Goal: Task Accomplishment & Management: Manage account settings

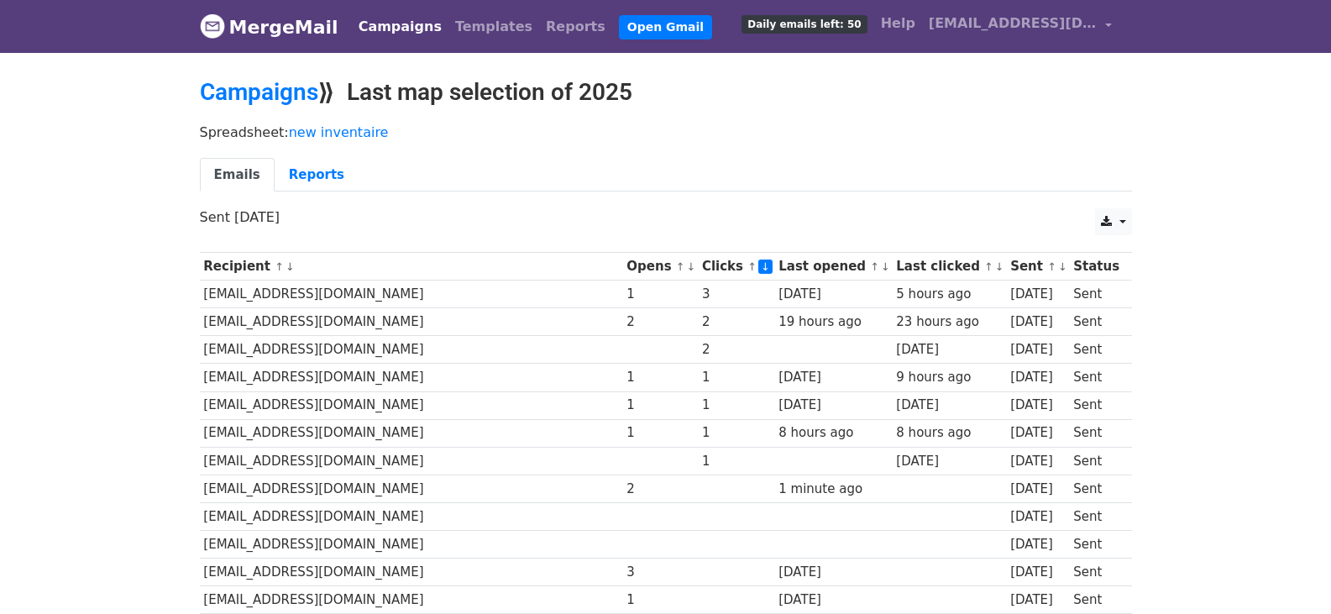
click at [758, 272] on link "↓" at bounding box center [765, 266] width 14 height 14
click at [870, 265] on link "↑" at bounding box center [874, 266] width 9 height 13
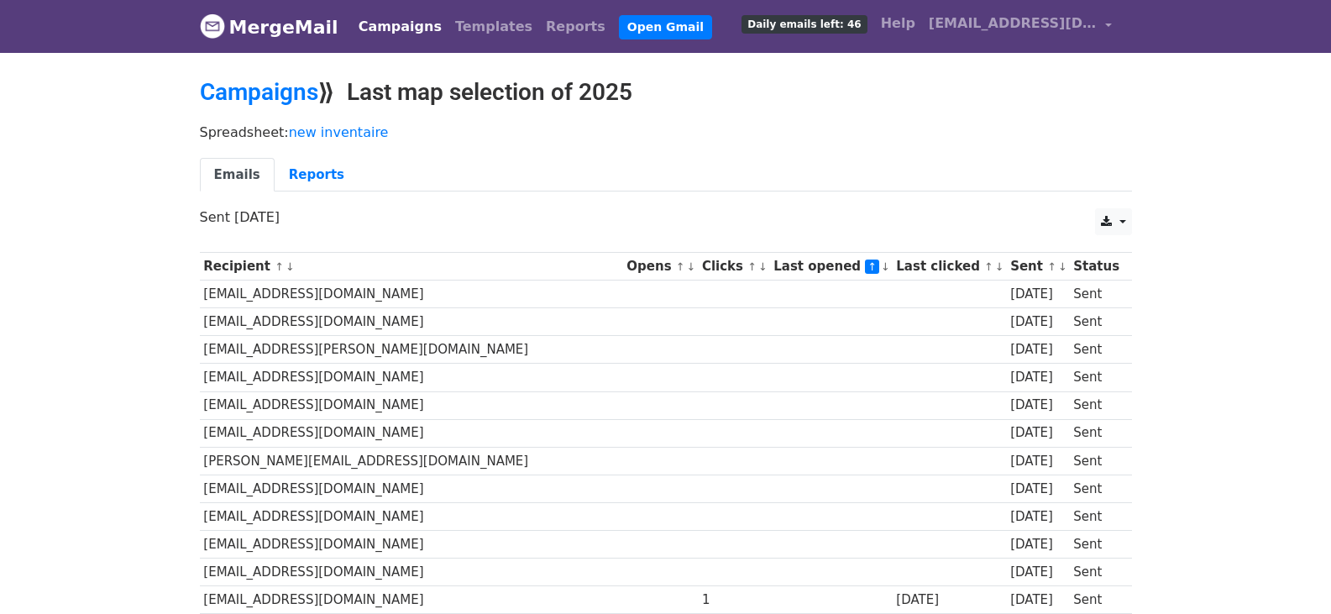
click at [881, 265] on link "↓" at bounding box center [885, 266] width 9 height 13
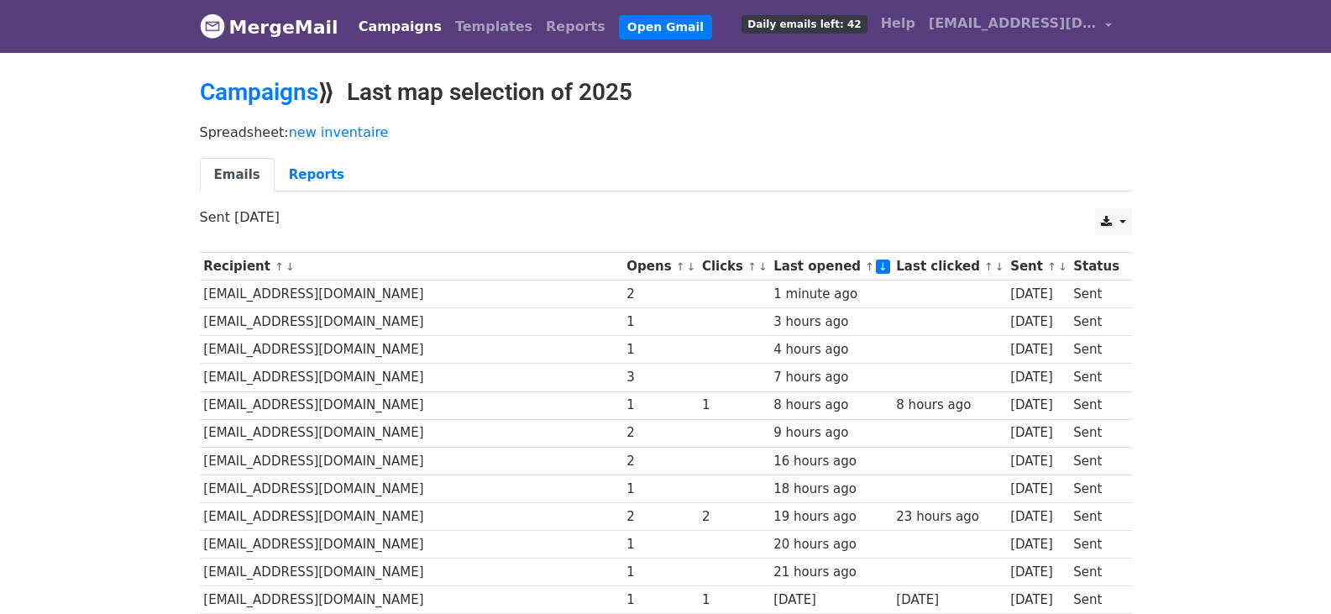
click at [687, 269] on link "↓" at bounding box center [691, 266] width 9 height 13
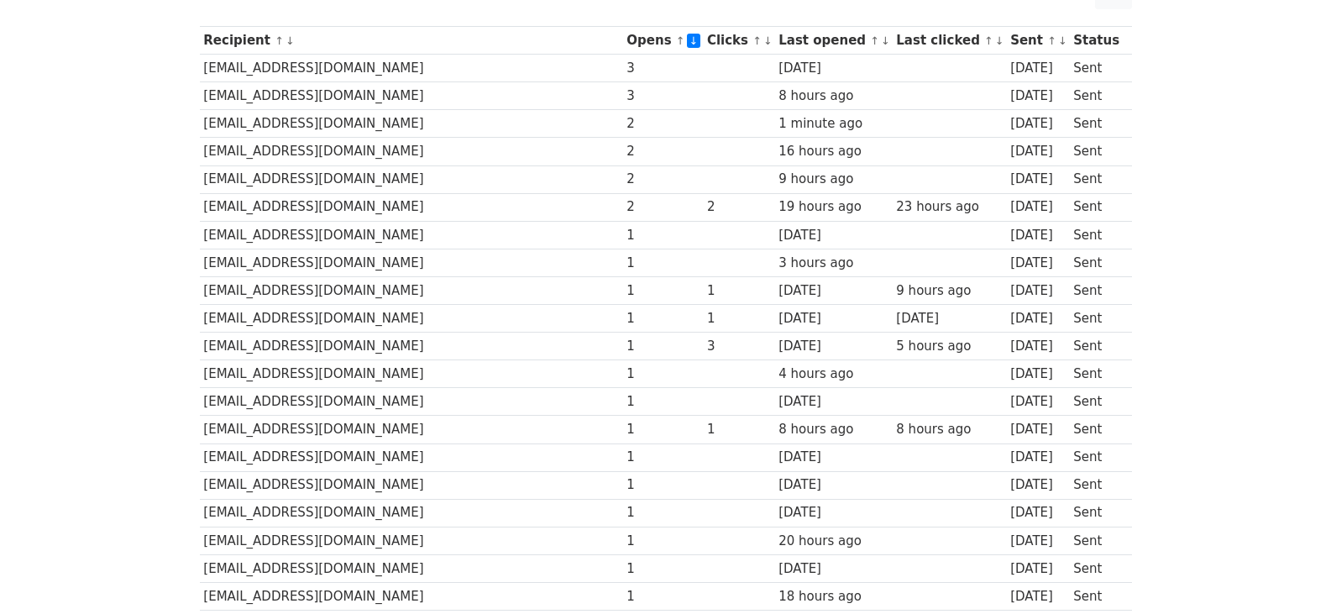
scroll to position [227, 0]
